Goal: Task Accomplishment & Management: Use online tool/utility

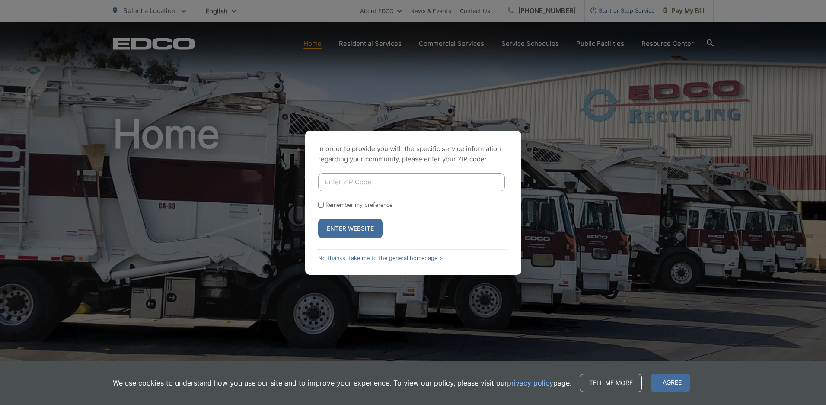
click at [371, 182] on input "Enter ZIP Code" at bounding box center [411, 182] width 187 height 18
drag, startPoint x: 605, startPoint y: 224, endPoint x: 471, endPoint y: 210, distance: 134.8
click at [605, 224] on div "In order to provide you with the specific service information regarding your co…" at bounding box center [413, 202] width 826 height 405
click at [322, 199] on form "Remember my preference Enter Website" at bounding box center [413, 205] width 190 height 65
click at [344, 186] on input "Enter ZIP Code" at bounding box center [411, 182] width 187 height 18
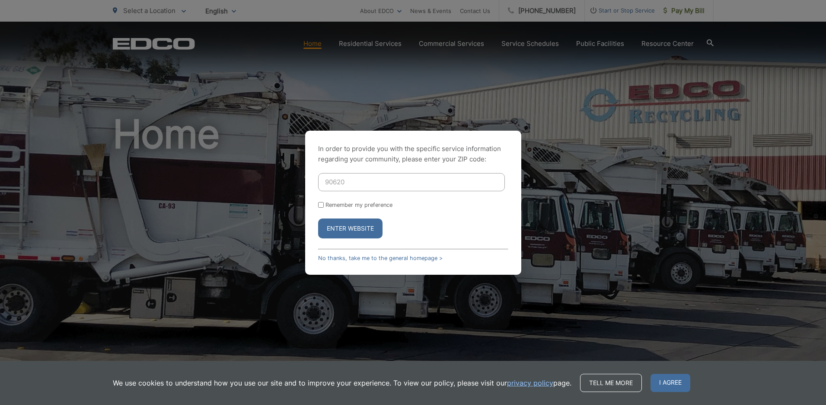
type input "90620"
click at [717, 252] on div "In order to provide you with the specific service information regarding your co…" at bounding box center [413, 202] width 826 height 405
click at [399, 256] on link "No thanks, take me to the general homepage >" at bounding box center [380, 258] width 125 height 6
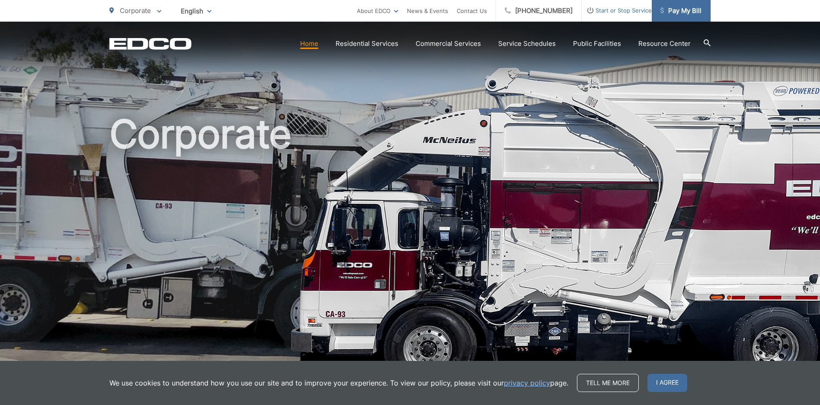
click at [665, 10] on span "Pay My Bill" at bounding box center [680, 11] width 41 height 10
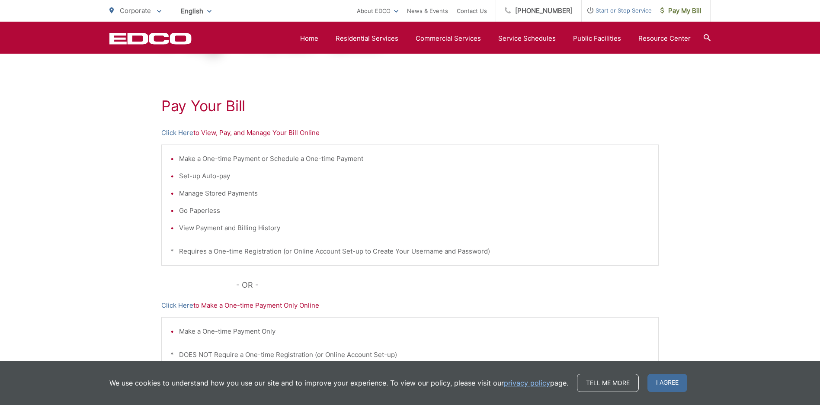
scroll to position [80, 0]
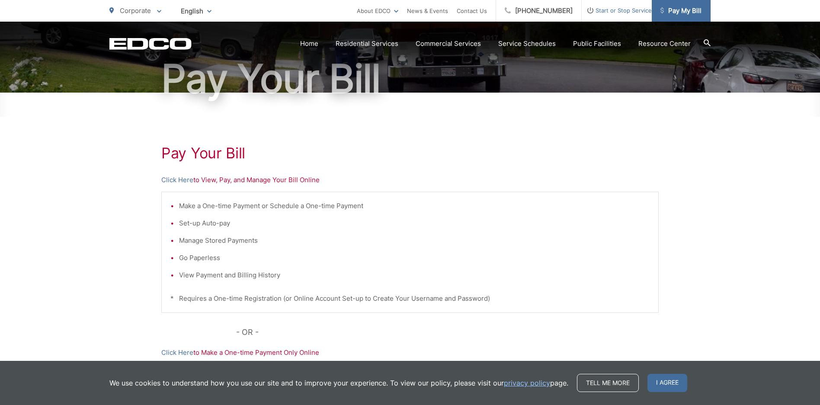
click at [672, 8] on span "Pay My Bill" at bounding box center [680, 11] width 41 height 10
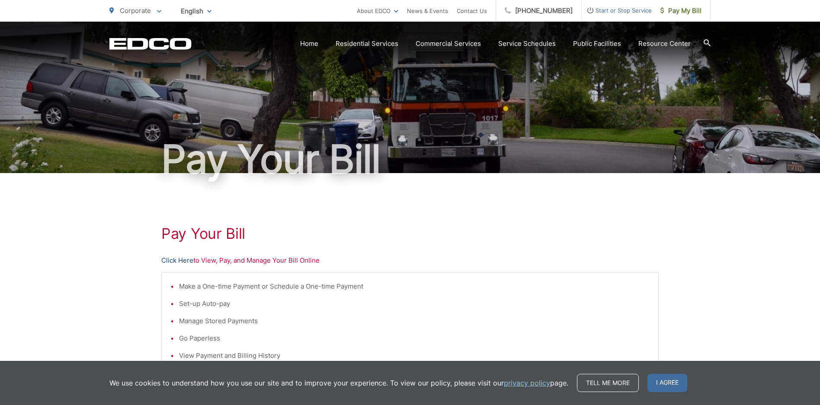
click at [175, 261] on link "Click Here" at bounding box center [177, 260] width 32 height 10
